Goal: Information Seeking & Learning: Learn about a topic

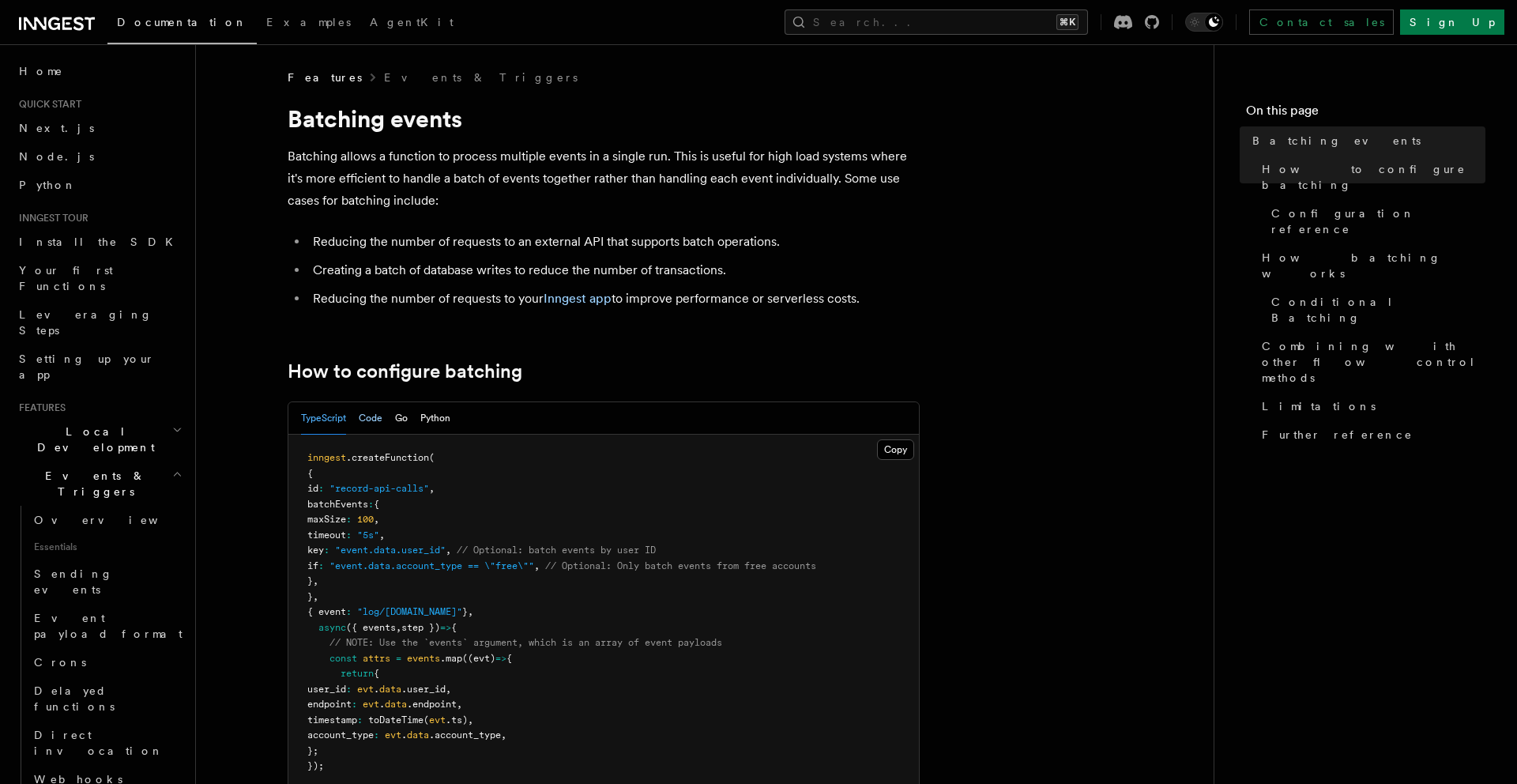
click at [373, 414] on button "Code" at bounding box center [370, 418] width 23 height 33
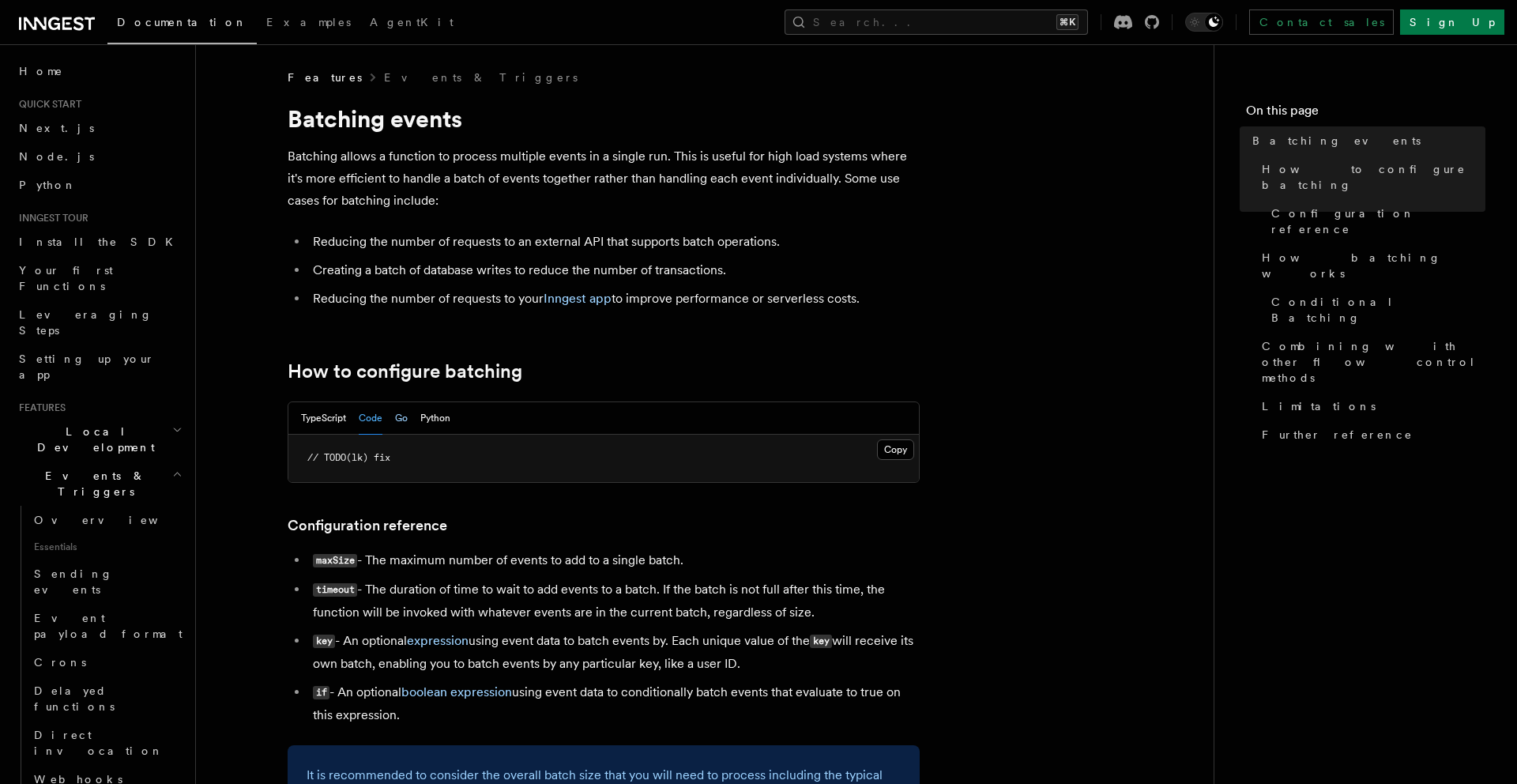
click at [397, 414] on button "Go" at bounding box center [401, 418] width 13 height 33
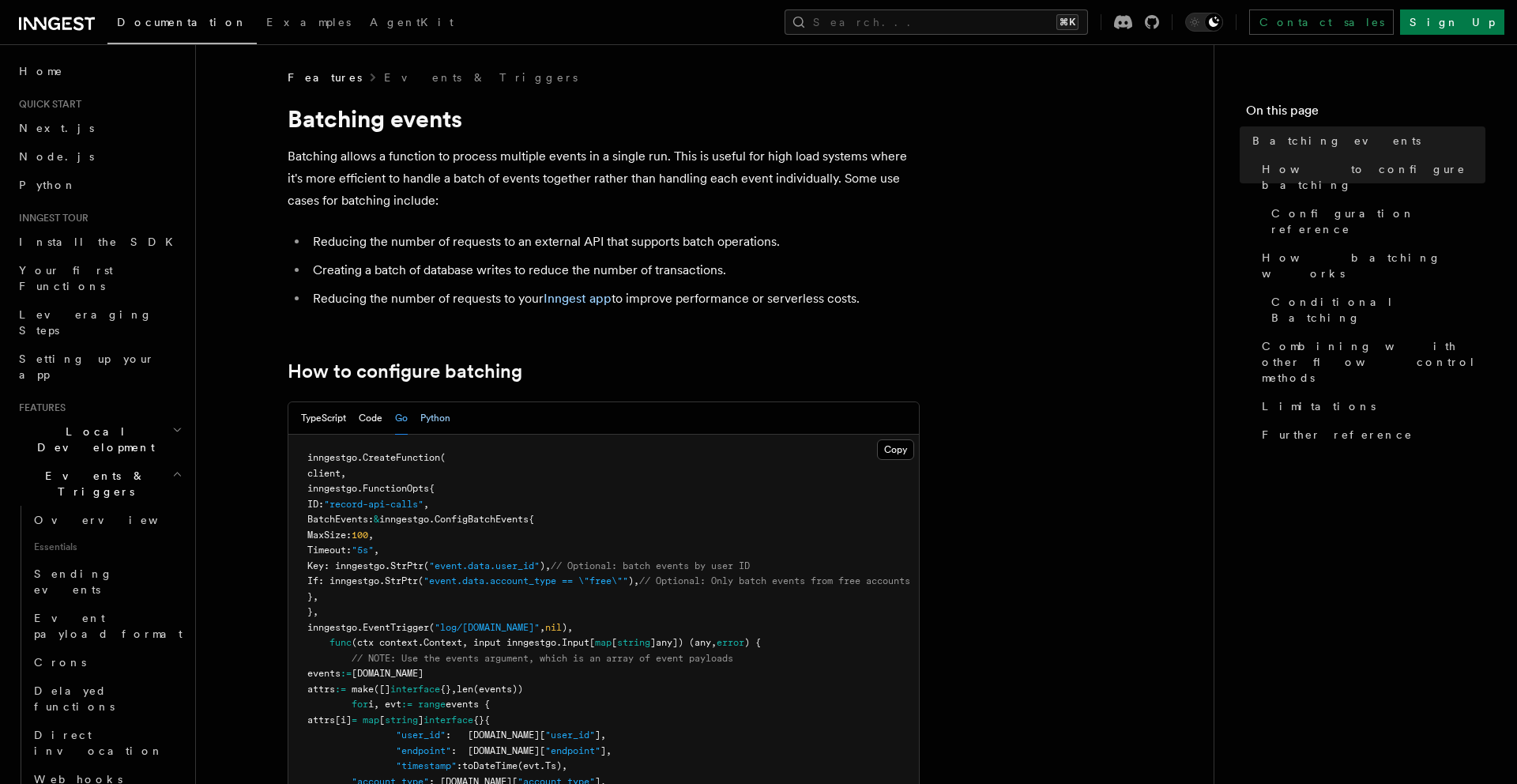
click at [445, 420] on button "Python" at bounding box center [435, 418] width 30 height 33
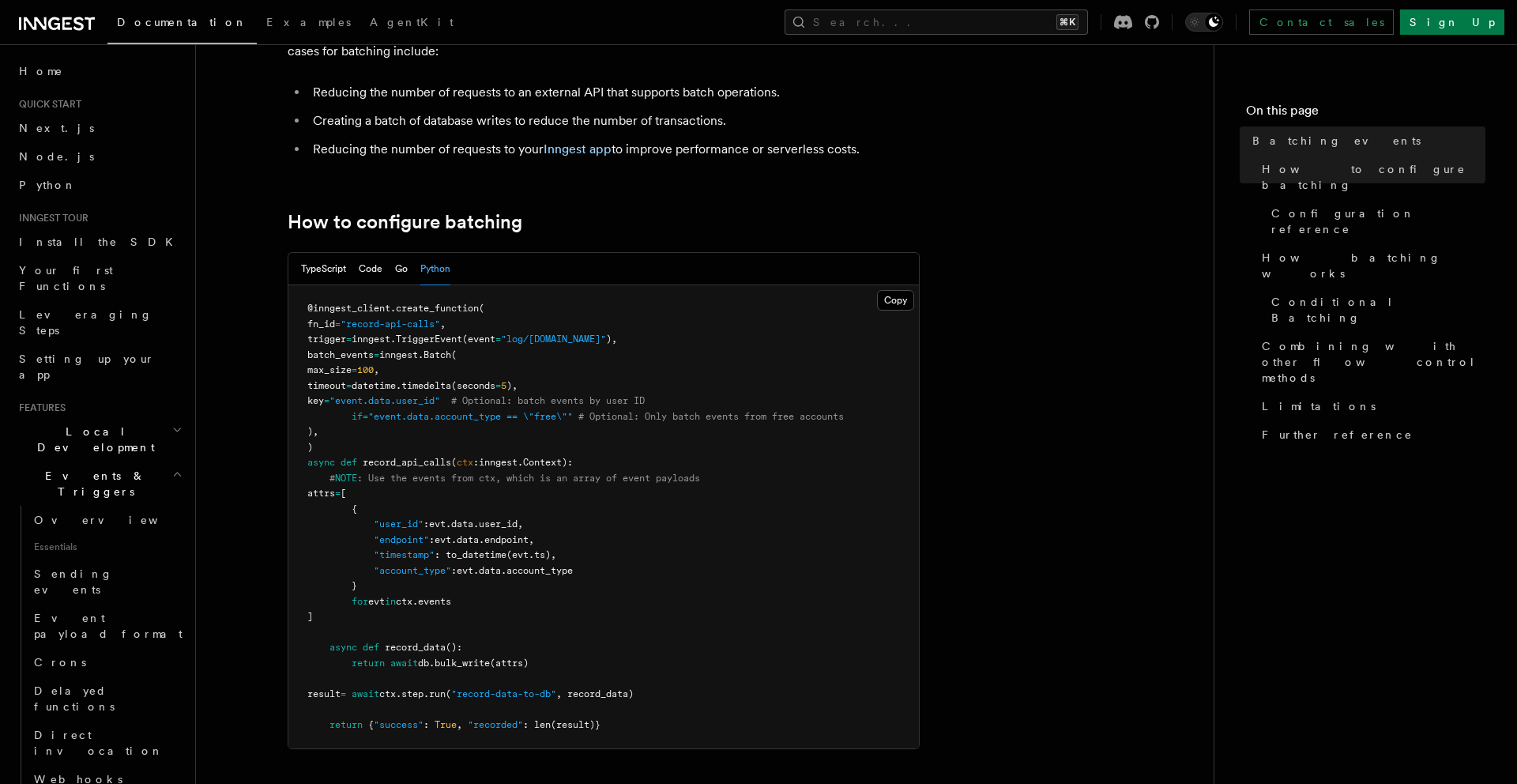
scroll to position [157, 0]
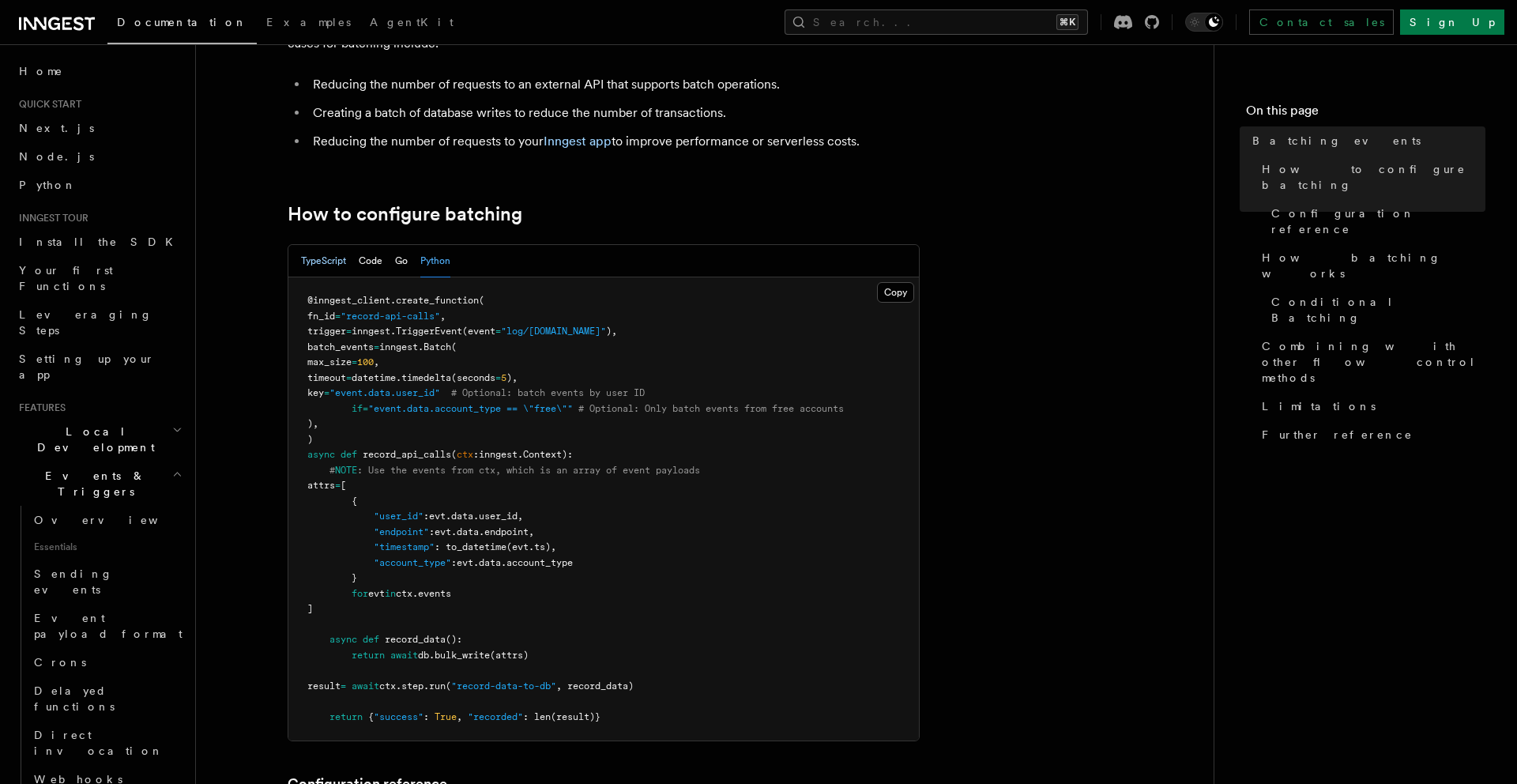
click at [328, 260] on button "TypeScript" at bounding box center [324, 261] width 45 height 33
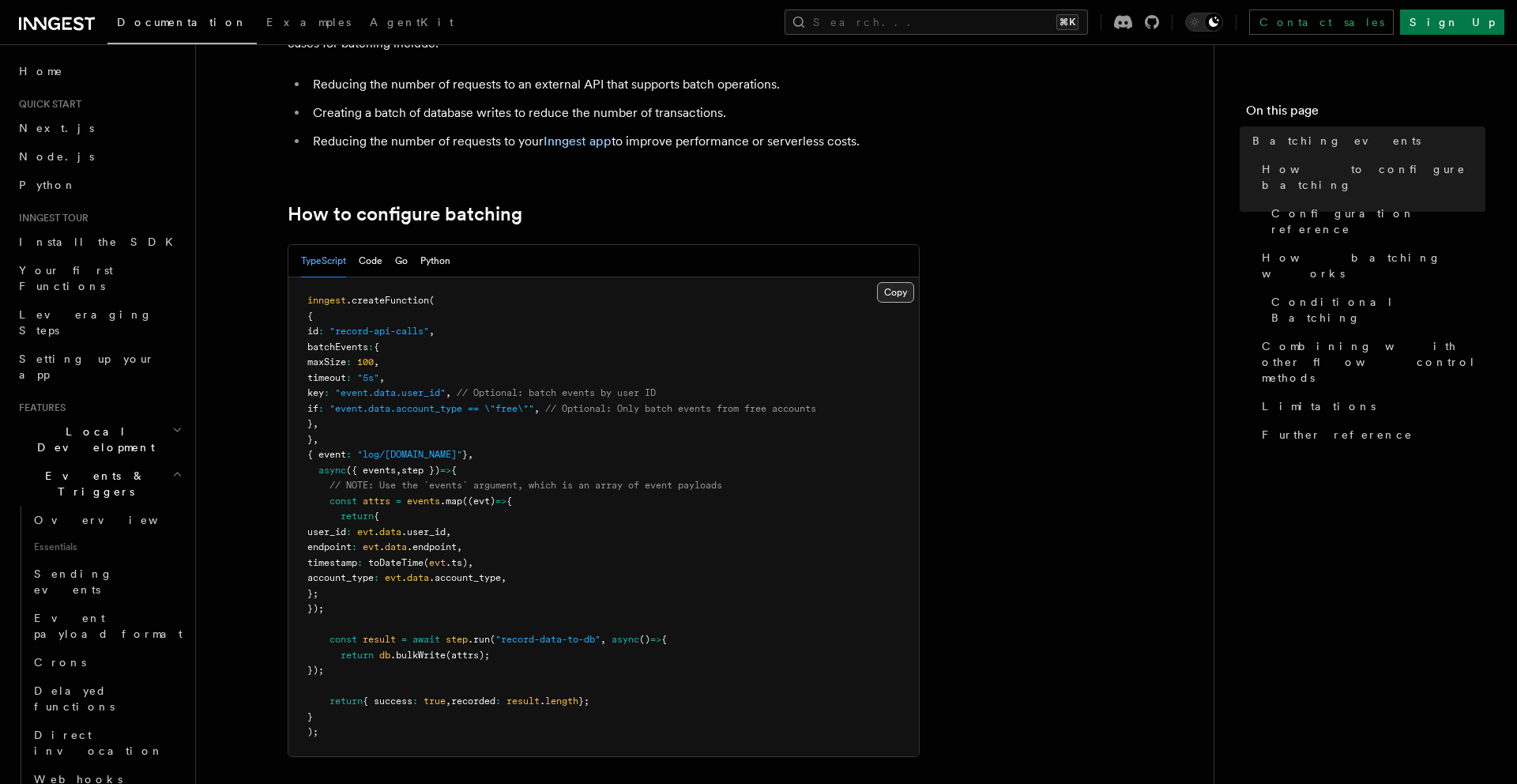
click at [896, 298] on button "Copy Copied" at bounding box center [896, 292] width 37 height 21
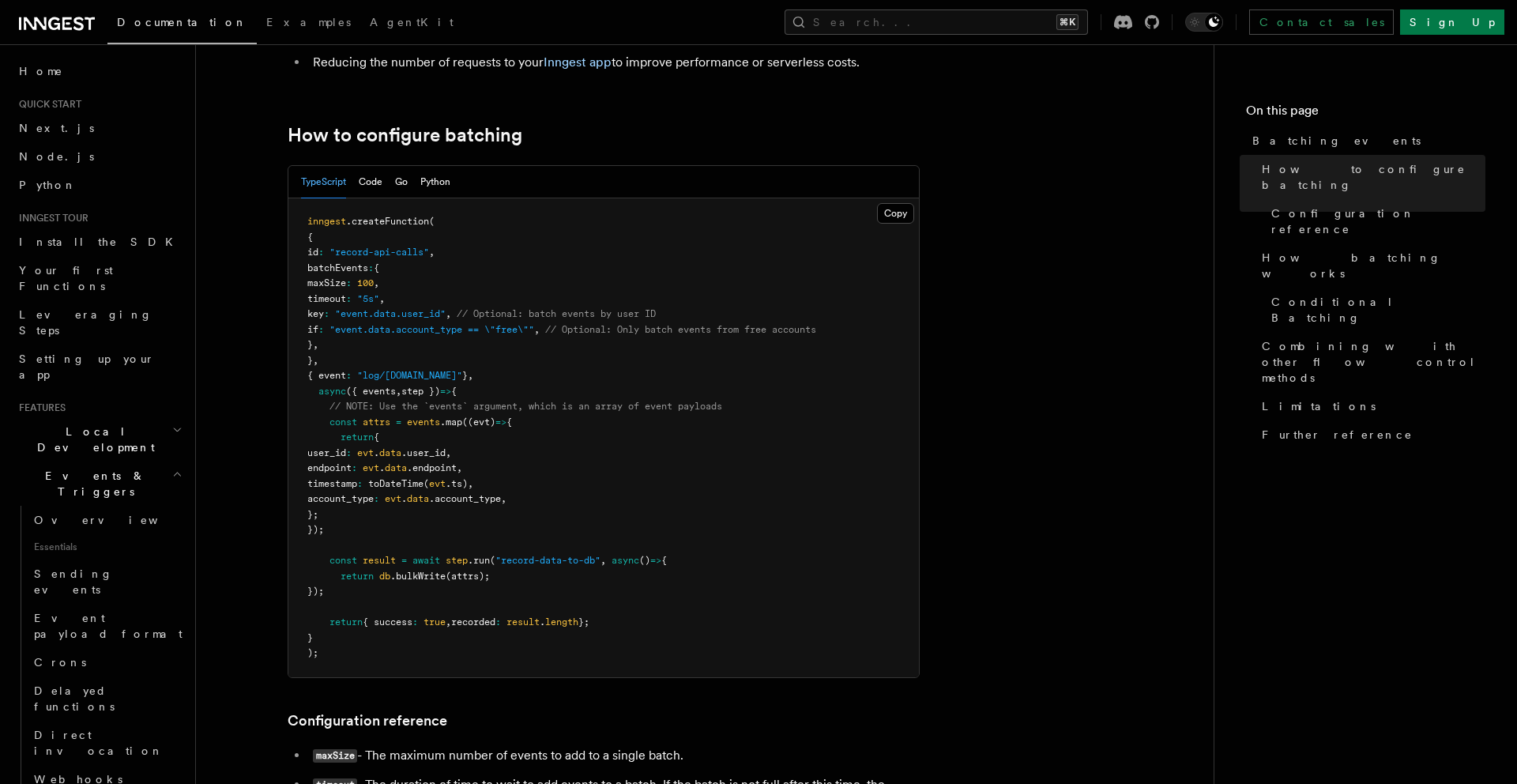
scroll to position [229, 0]
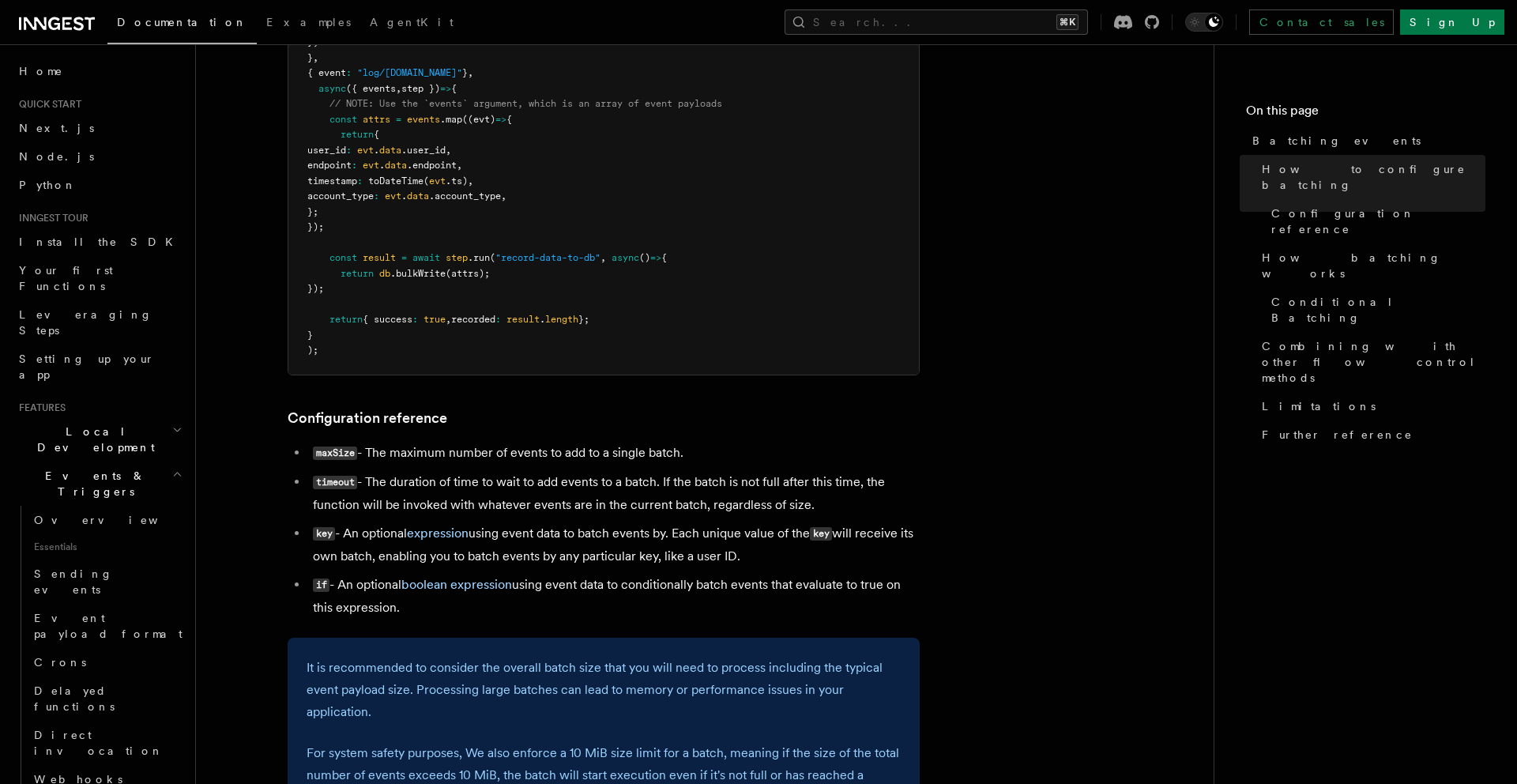
scroll to position [543, 0]
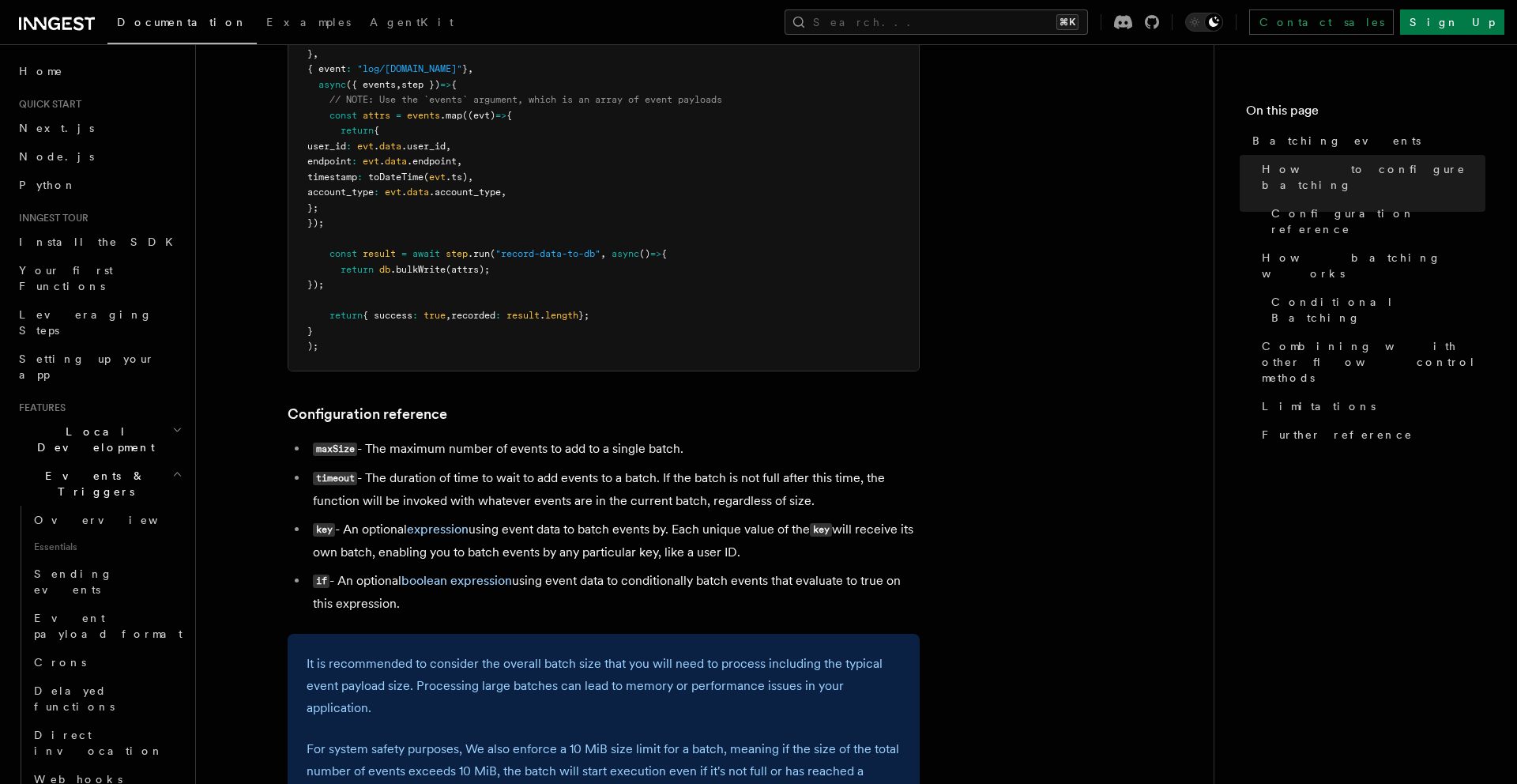
click at [178, 468] on icon "button" at bounding box center [177, 474] width 10 height 13
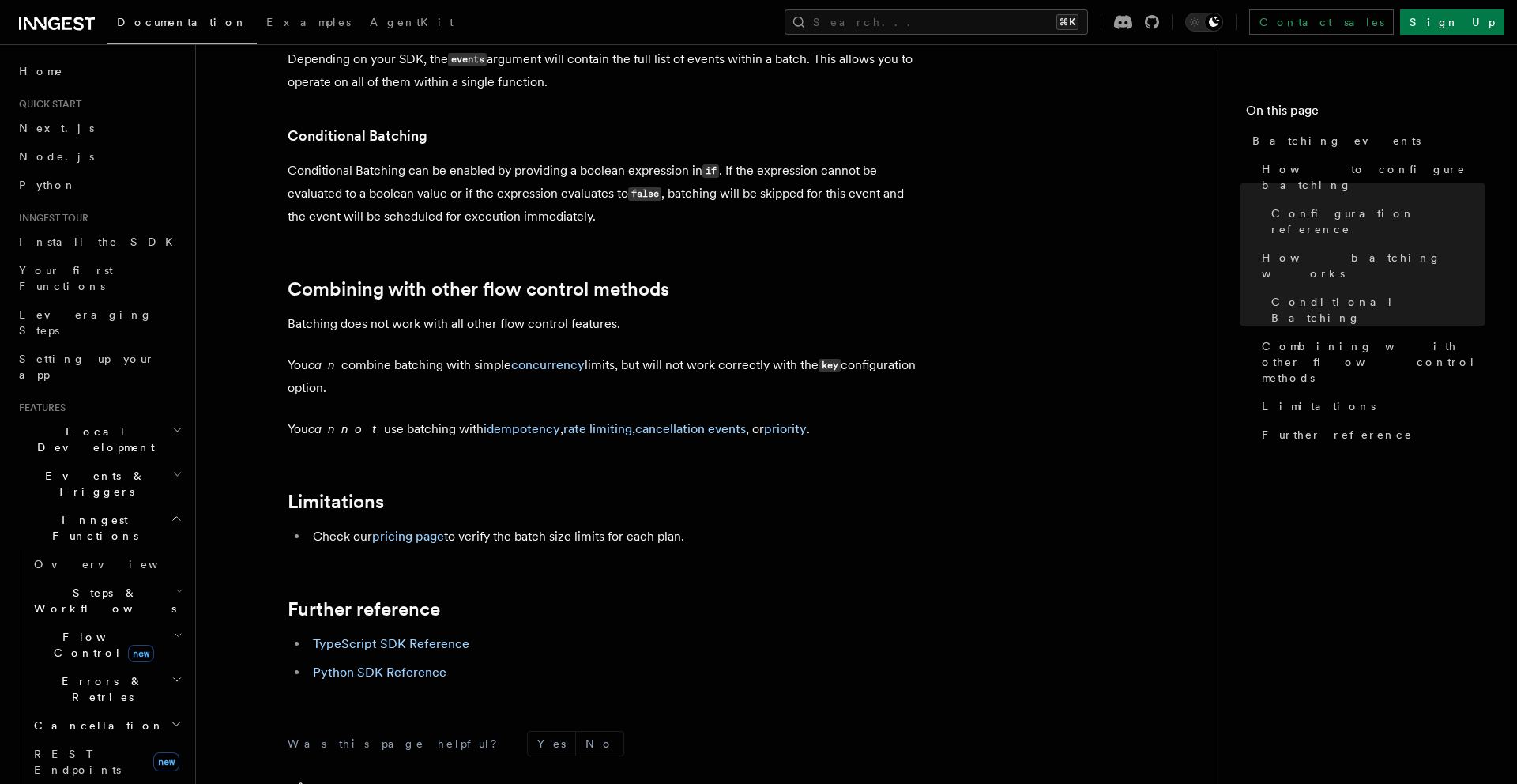
scroll to position [1513, 0]
click at [533, 368] on link "concurrency" at bounding box center [547, 364] width 74 height 15
